Goal: Task Accomplishment & Management: Use online tool/utility

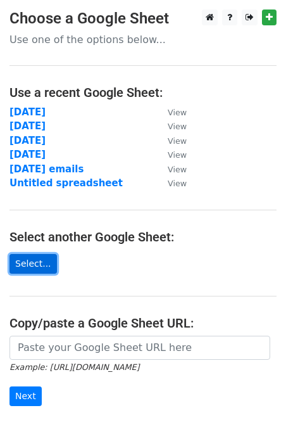
click at [29, 269] on link "Select..." at bounding box center [34, 264] width 48 height 20
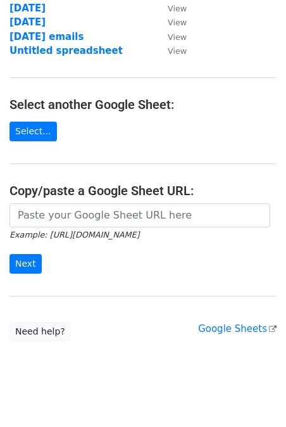
scroll to position [134, 0]
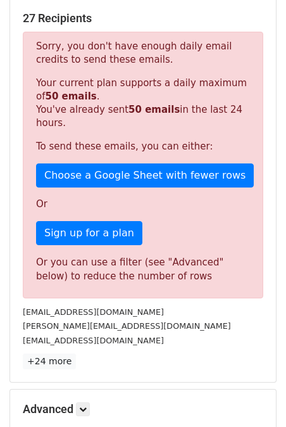
scroll to position [182, 0]
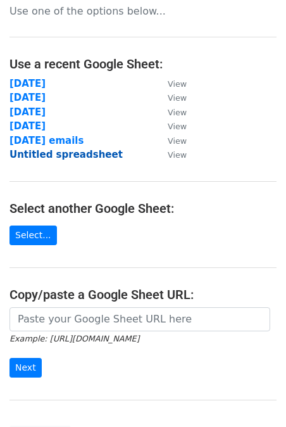
scroll to position [29, 0]
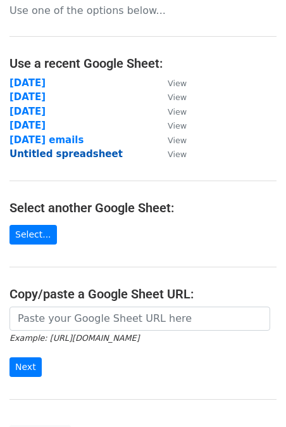
click at [58, 158] on strong "Untitled spreadsheet" at bounding box center [66, 153] width 113 height 11
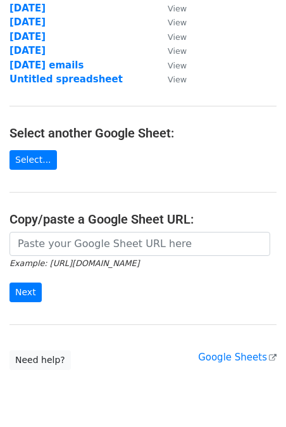
scroll to position [146, 0]
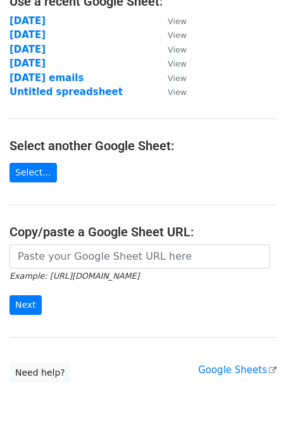
scroll to position [154, 0]
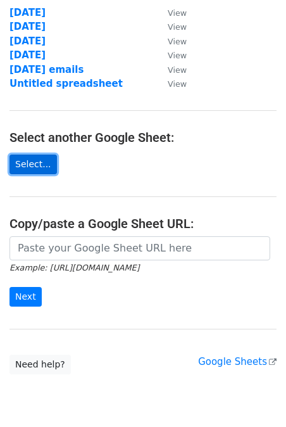
click at [38, 172] on link "Select..." at bounding box center [34, 165] width 48 height 20
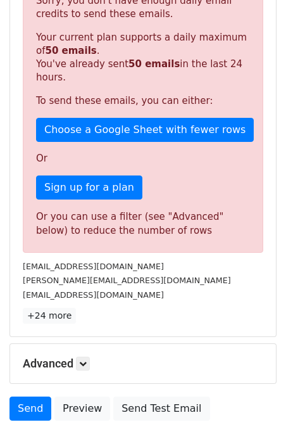
scroll to position [324, 0]
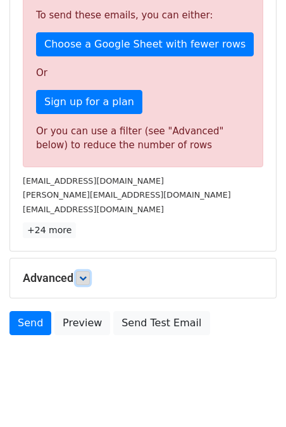
click at [84, 274] on icon at bounding box center [83, 278] width 8 height 8
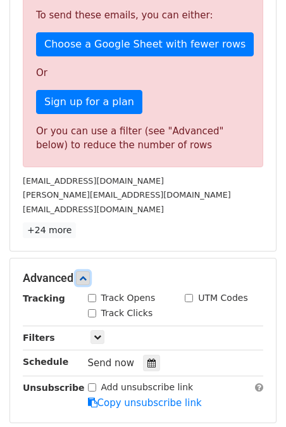
click at [84, 274] on icon at bounding box center [83, 278] width 8 height 8
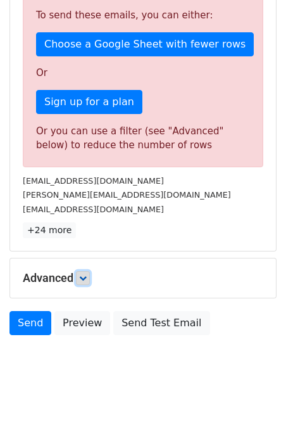
click at [84, 274] on icon at bounding box center [83, 278] width 8 height 8
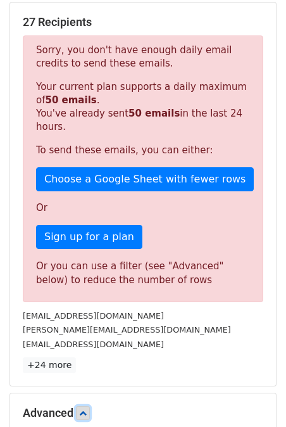
scroll to position [190, 0]
